Goal: Information Seeking & Learning: Check status

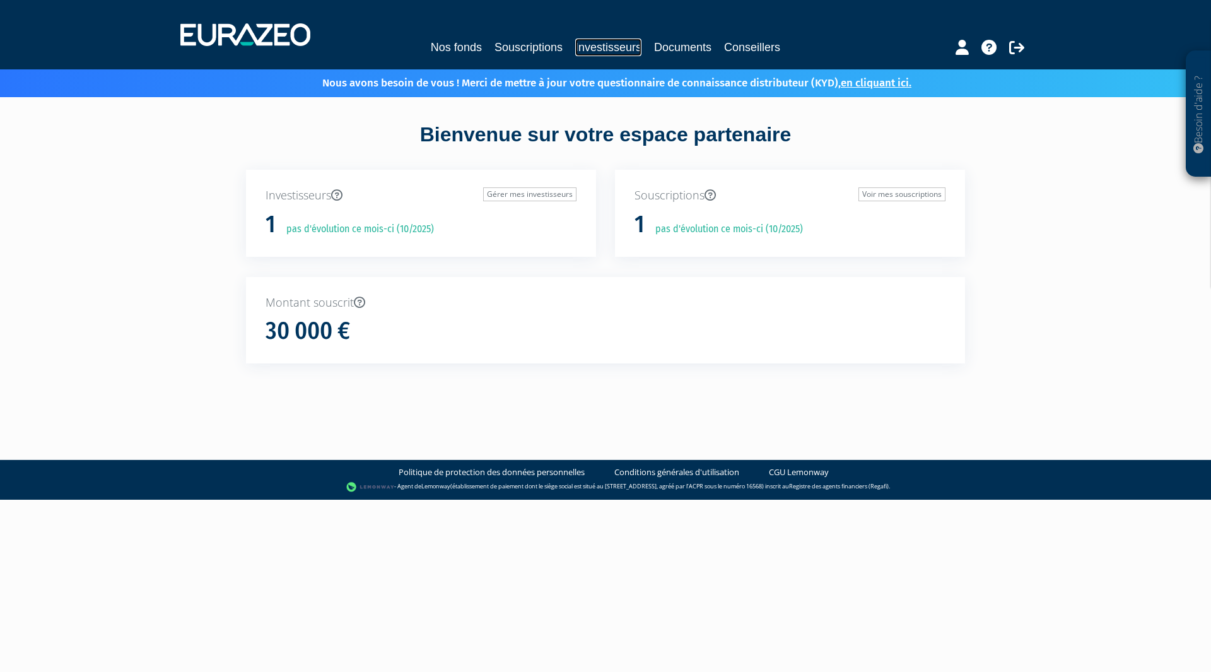
click at [588, 44] on link "Investisseurs" at bounding box center [608, 47] width 66 height 18
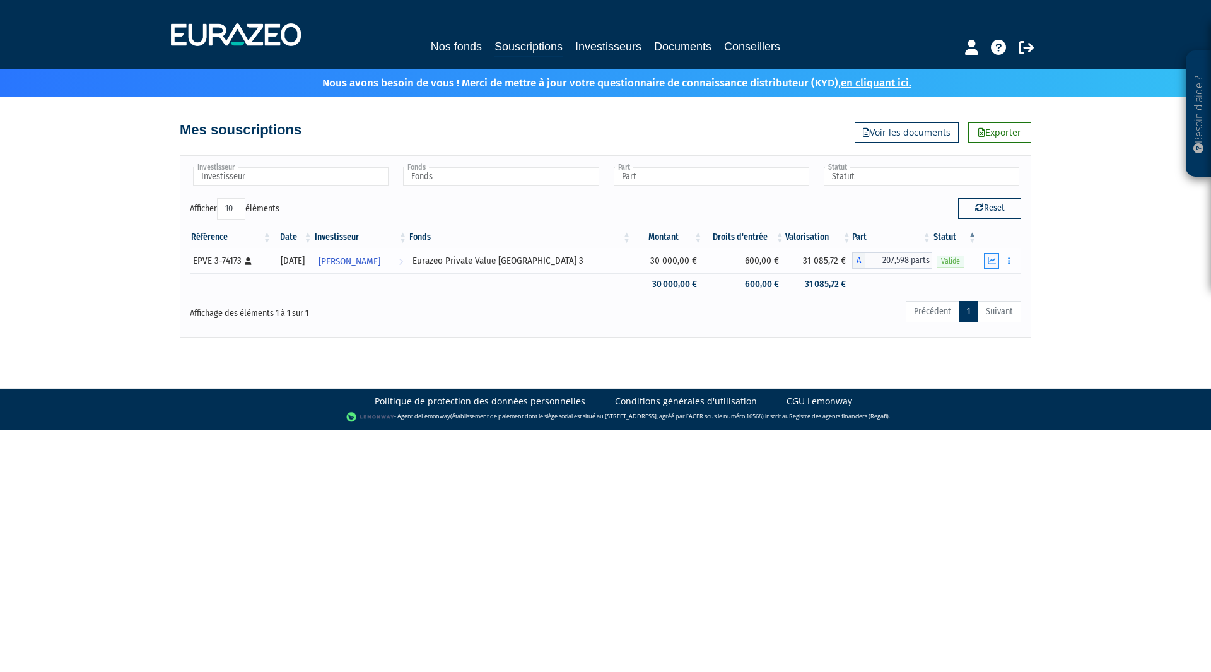
click at [993, 259] on icon "button" at bounding box center [992, 261] width 8 height 8
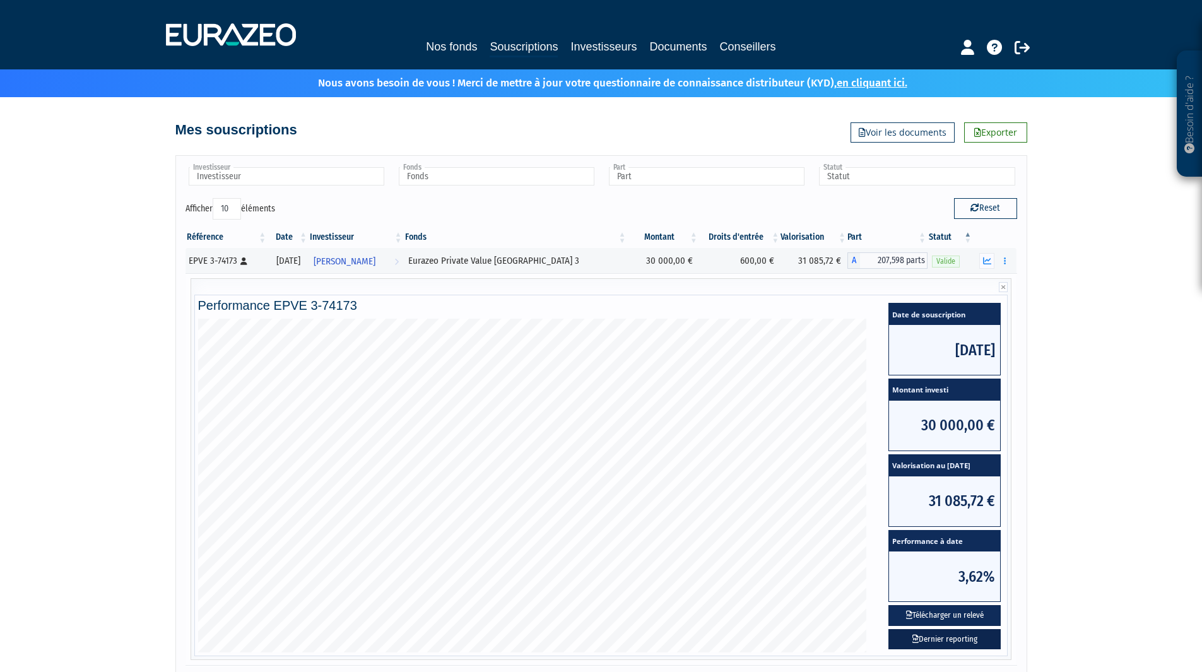
click at [958, 642] on link "Dernier reporting" at bounding box center [944, 639] width 112 height 21
